Goal: Navigation & Orientation: Find specific page/section

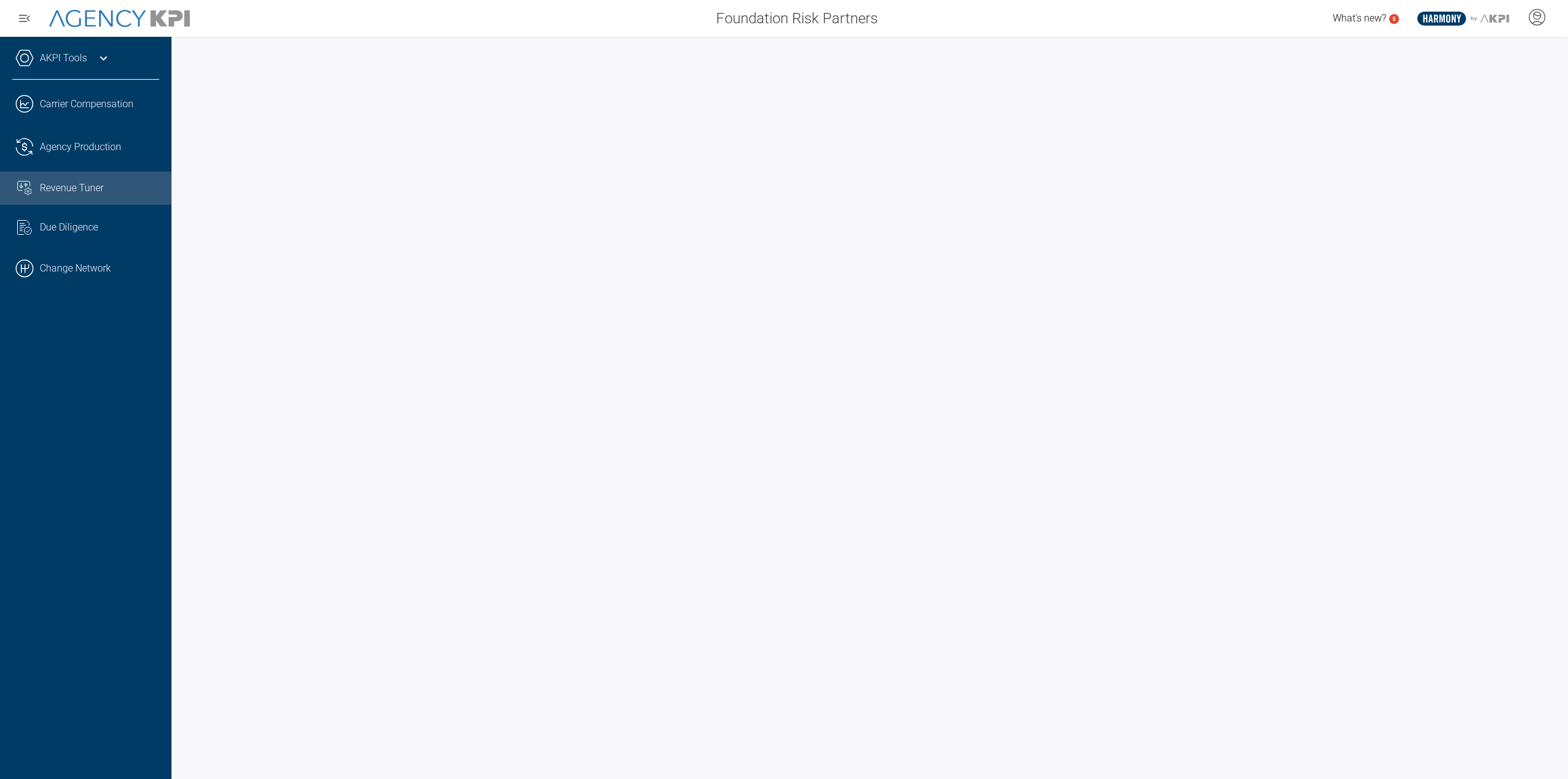
click at [96, 267] on link ".cls-1{fill:none;stroke:#000;stroke-linecap:round;stroke-linejoin:round;stroke-…" at bounding box center [86, 268] width 172 height 37
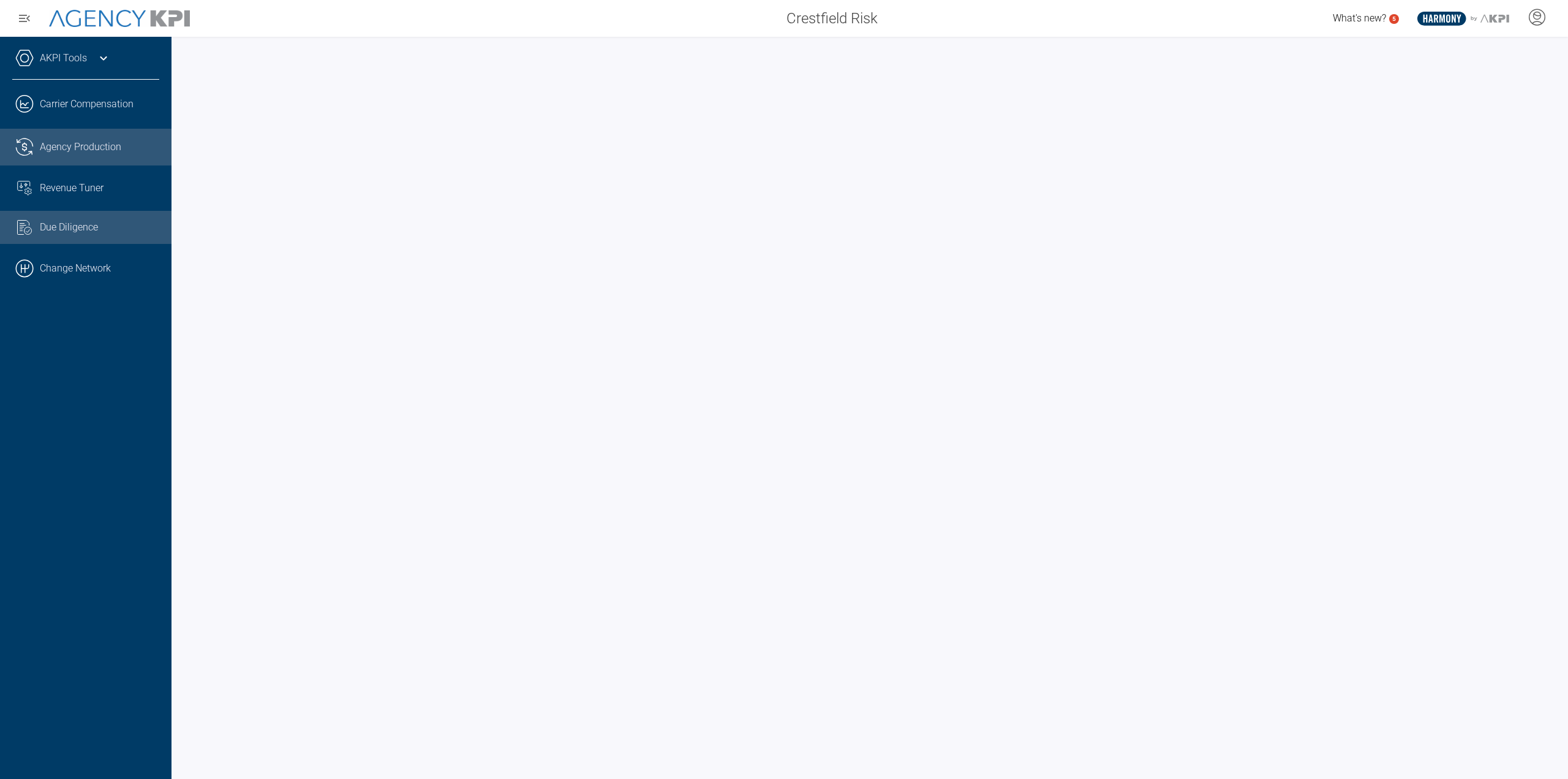
click at [110, 155] on link ".cls-1{fill:none;stroke:#221f20;stroke-linecap:round;stroke-linejoin:round;stro…" at bounding box center [86, 147] width 172 height 37
click at [101, 217] on link "Common File Text Check Streamline Icon: https://streamlinehq.com Due Diligence" at bounding box center [86, 227] width 172 height 33
click at [108, 252] on link ".cls-1{fill:none;stroke:#000;stroke-linecap:round;stroke-linejoin:round;stroke-…" at bounding box center [86, 268] width 172 height 37
click at [86, 270] on link ".cls-1{fill:none;stroke:#000;stroke-linecap:round;stroke-linejoin:round;stroke-…" at bounding box center [86, 268] width 172 height 37
click at [87, 189] on span "Revenue Tuner" at bounding box center [72, 187] width 64 height 14
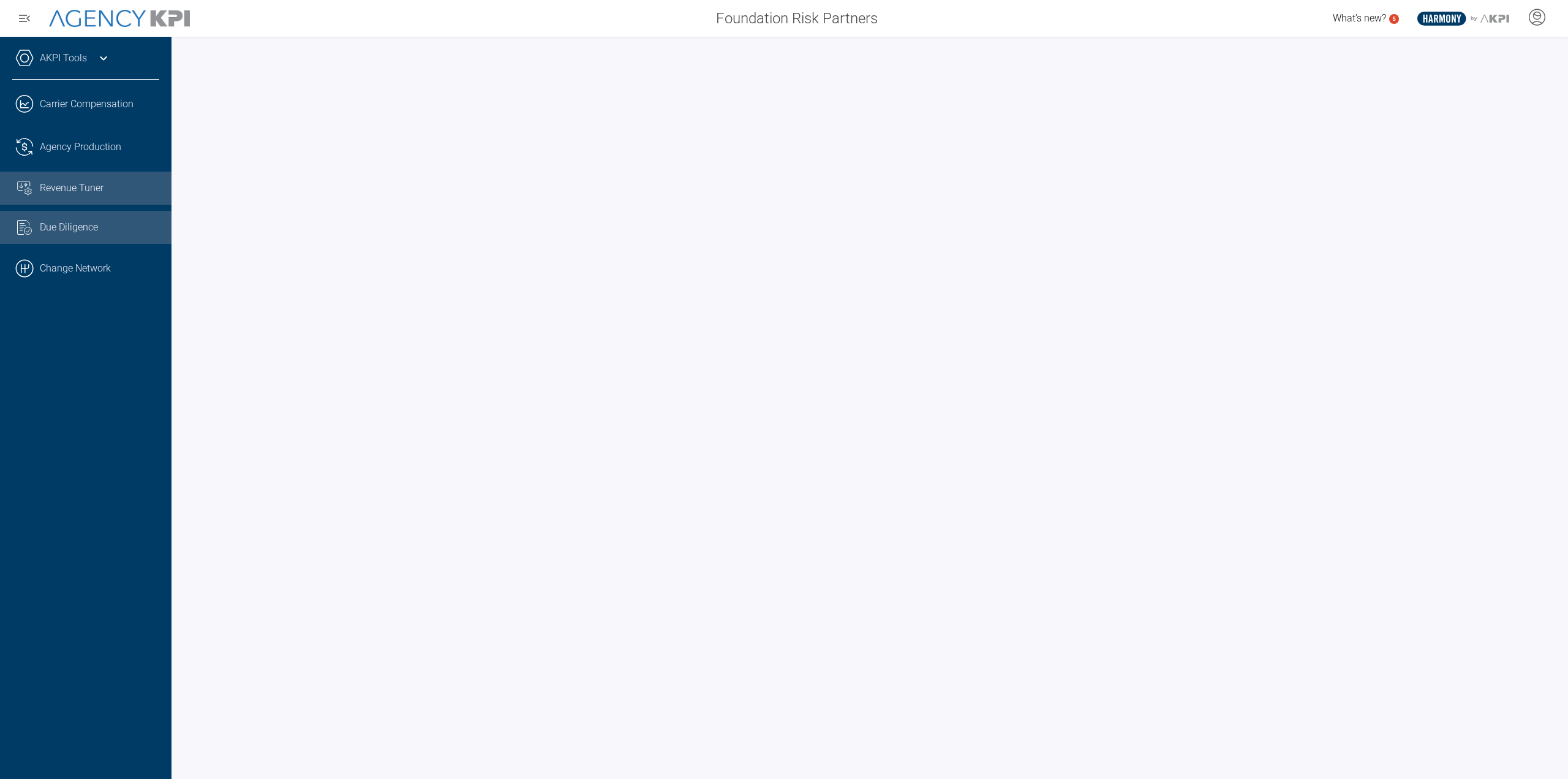
click at [52, 214] on link "Common File Text Check Streamline Icon: https://streamlinehq.com Due Diligence" at bounding box center [86, 227] width 172 height 33
click at [31, 177] on link "Revenue Tuner" at bounding box center [86, 188] width 172 height 33
